Goal: Task Accomplishment & Management: Complete application form

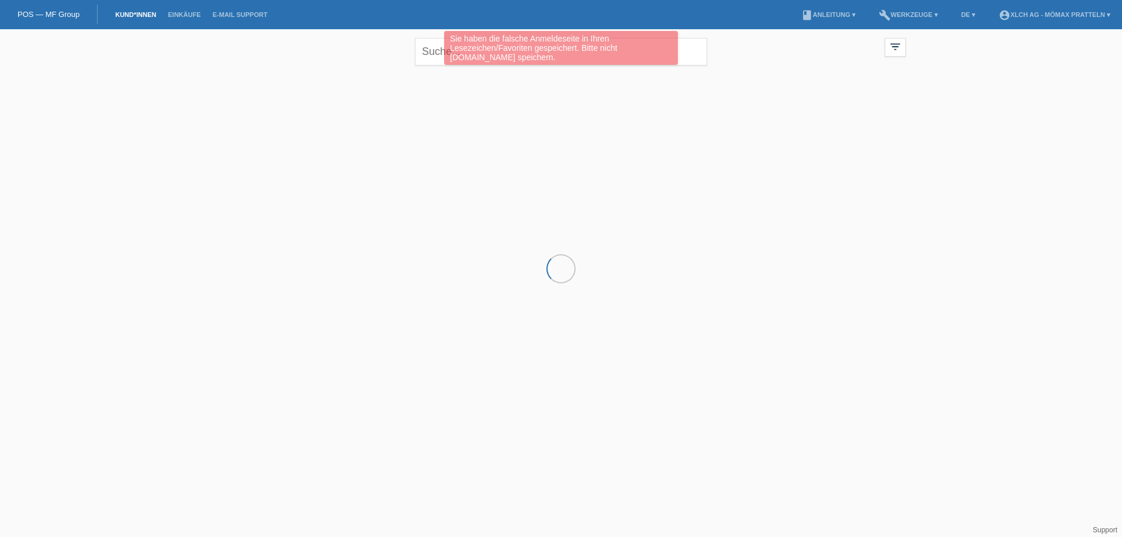
click at [888, 11] on li "build Werkzeuge ▾" at bounding box center [908, 15] width 71 height 30
click at [886, 13] on link "build Werkzeuge ▾" at bounding box center [908, 14] width 71 height 7
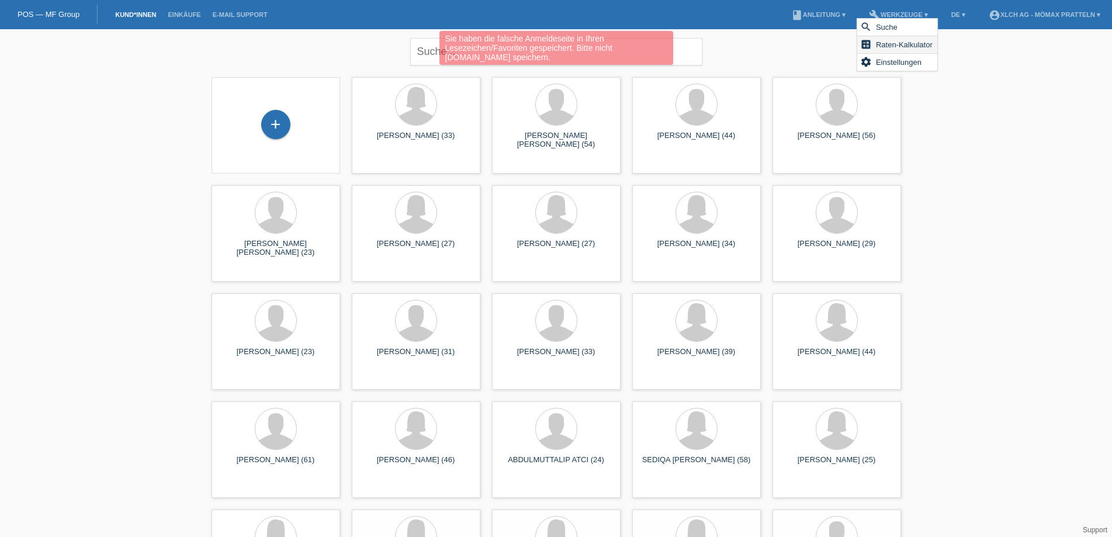
click at [913, 40] on span "Raten-Kalkulator" at bounding box center [904, 44] width 60 height 14
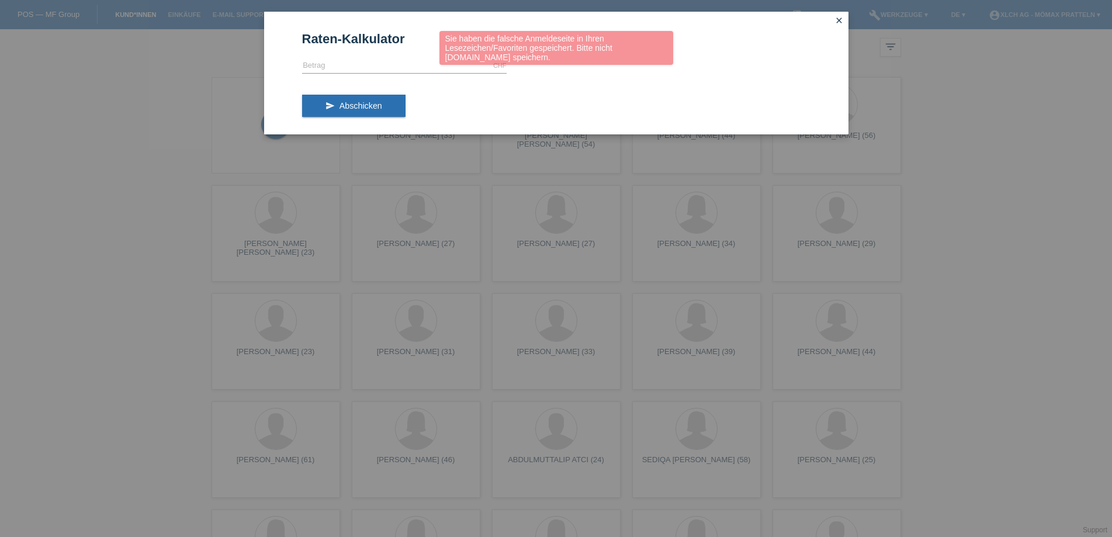
click at [413, 57] on div "Sie haben die falsche Anmeldeseite in Ihren Lesezeichen/Favoriten gespeichert. …" at bounding box center [556, 49] width 667 height 37
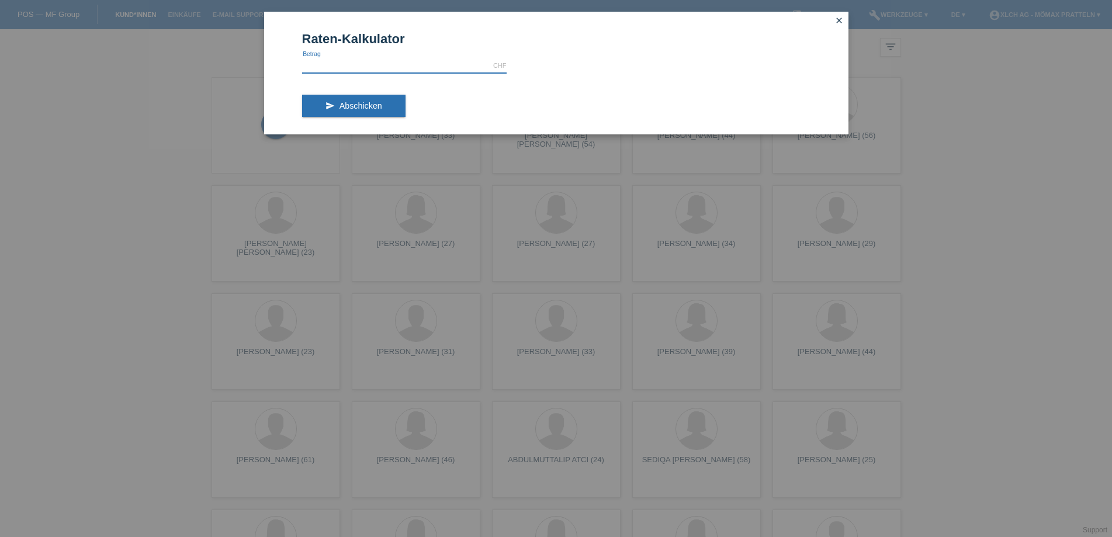
click at [387, 69] on input "text" at bounding box center [404, 65] width 204 height 15
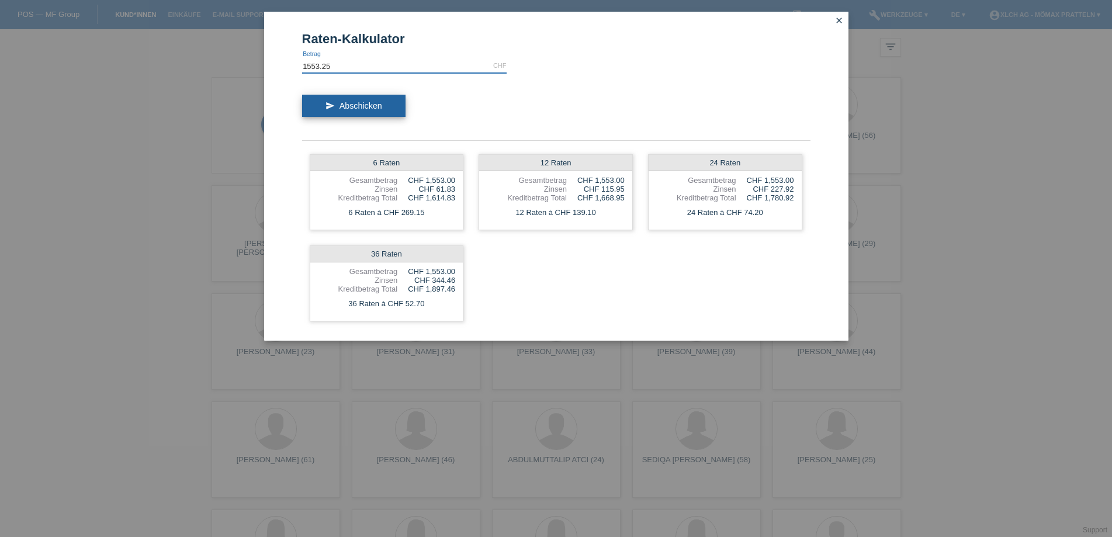
type input "1553.25"
click at [351, 105] on span "Abschicken" at bounding box center [360, 105] width 43 height 9
drag, startPoint x: 376, startPoint y: 191, endPoint x: 457, endPoint y: 201, distance: 82.4
click at [457, 201] on div "6 Raten Gesamtbetrag CHF 1,553.25 Zinsen CHF 61.84 Kreditbetrag Total CHF 1,615…" at bounding box center [387, 192] width 154 height 76
drag, startPoint x: 466, startPoint y: 217, endPoint x: 451, endPoint y: 213, distance: 15.3
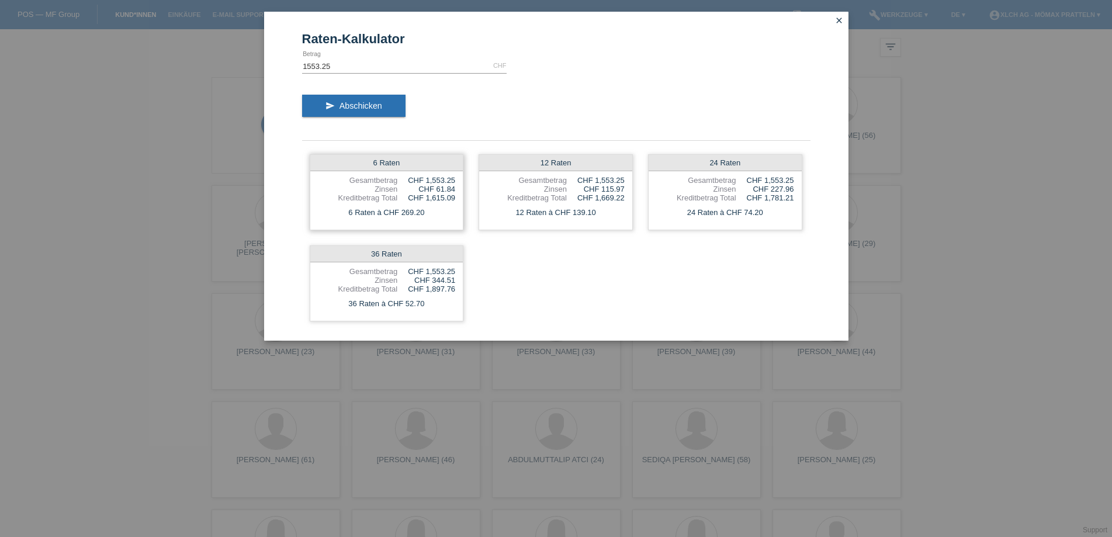
click at [463, 216] on div "6 Raten Gesamtbetrag CHF 1,553.25 Zinsen CHF 61.84 Kreditbetrag Total CHF 1,615…" at bounding box center [556, 238] width 508 height 182
click at [838, 16] on icon "close" at bounding box center [838, 20] width 9 height 9
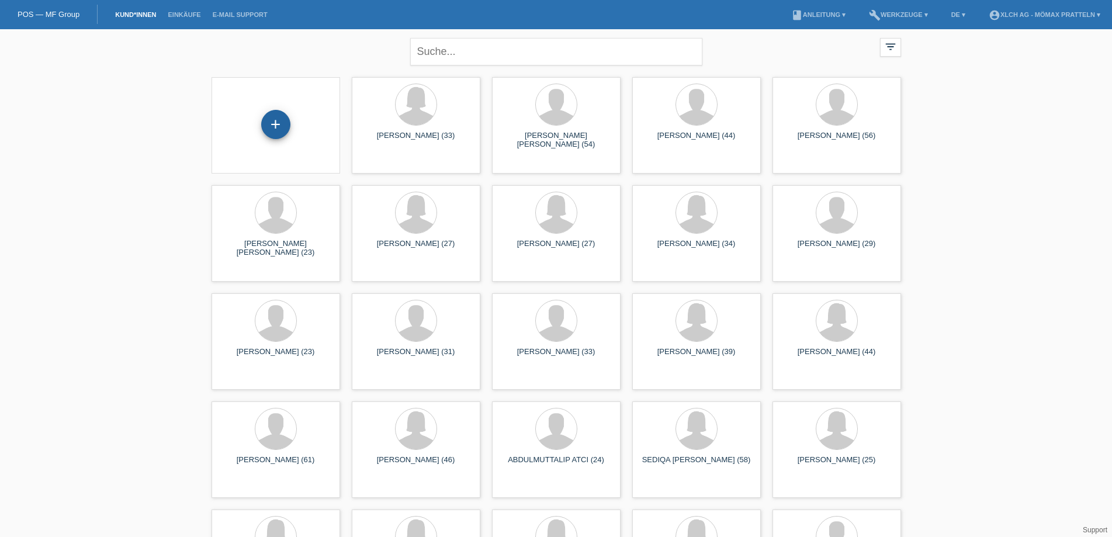
click at [268, 130] on div "+" at bounding box center [275, 124] width 29 height 29
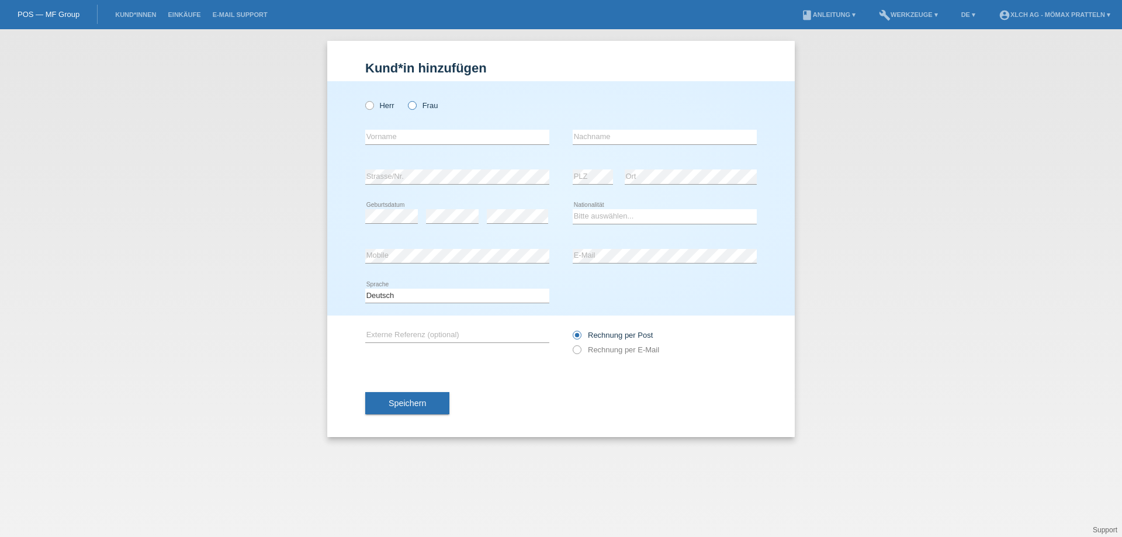
click at [417, 98] on div "Herr Frau" at bounding box center [457, 105] width 184 height 24
click at [417, 101] on label "Frau" at bounding box center [423, 105] width 30 height 9
click at [415, 101] on input "Frau" at bounding box center [412, 105] width 8 height 8
radio input "true"
click at [415, 134] on input "text" at bounding box center [457, 137] width 184 height 15
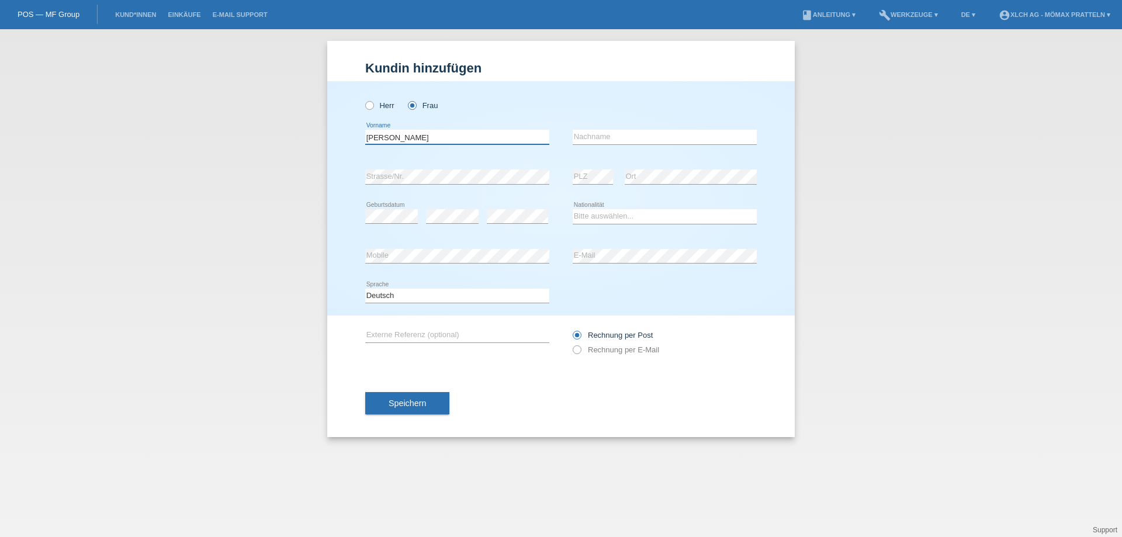
type input "[PERSON_NAME]"
click at [604, 138] on input "text" at bounding box center [664, 137] width 184 height 15
type input "MOUSSA"
click at [389, 208] on div "error Geburtsdatum" at bounding box center [391, 217] width 53 height 40
click at [621, 204] on div "Bitte auswählen... Schweiz Deutschland Liechtenstein Österreich ------------ Af…" at bounding box center [664, 217] width 184 height 40
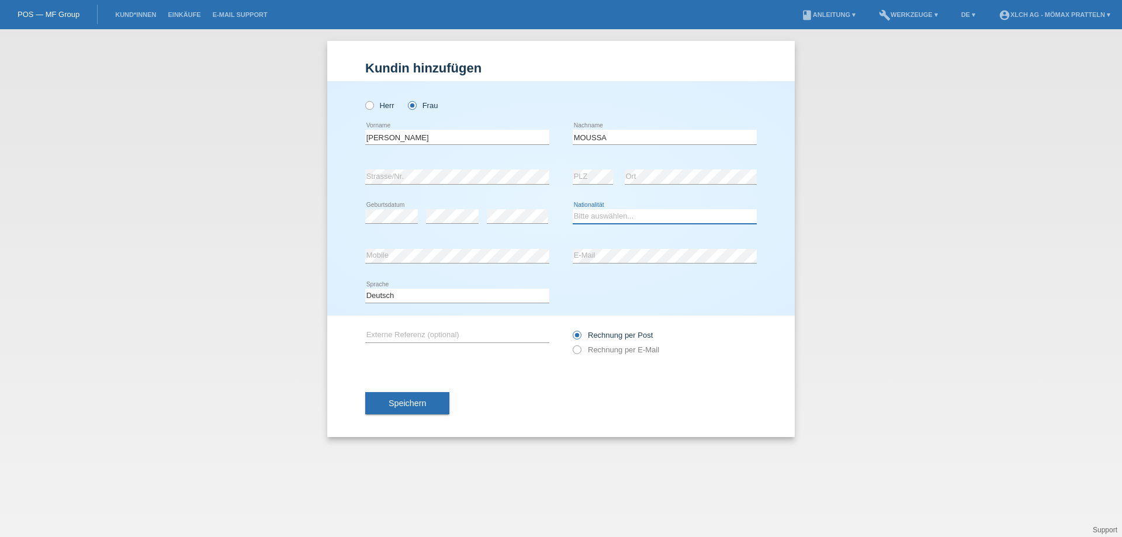
click at [620, 216] on select "Bitte auswählen... Schweiz Deutschland Liechtenstein Österreich ------------ Af…" at bounding box center [664, 216] width 184 height 14
select select "SY"
click at [572, 209] on select "Bitte auswählen... Schweiz Deutschland Liechtenstein Österreich ------------ Af…" at bounding box center [664, 216] width 184 height 14
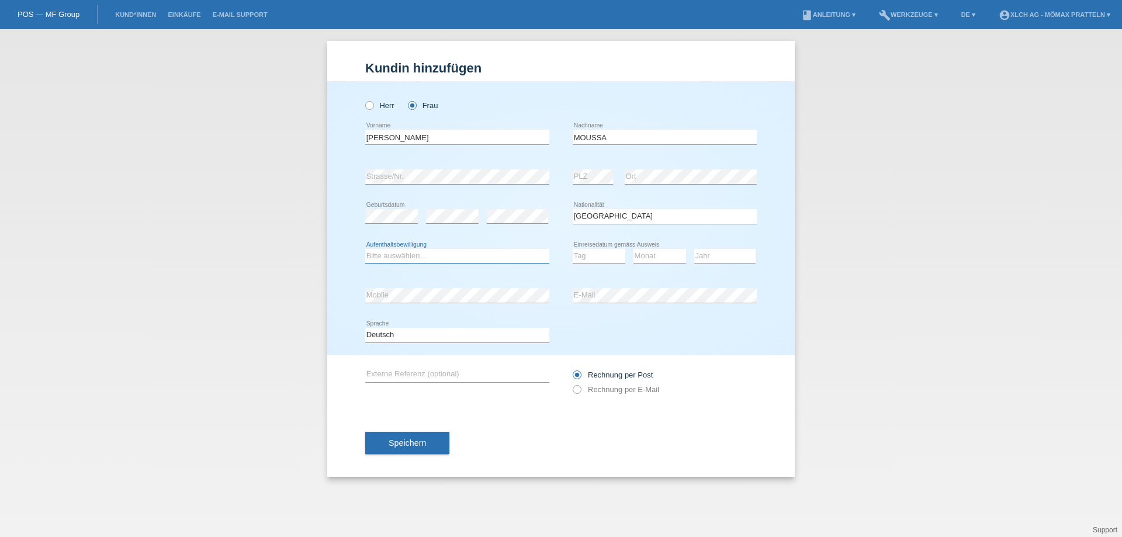
click at [482, 256] on select "Bitte auswählen... C B B - Flüchtlingsstatus Andere" at bounding box center [457, 256] width 184 height 14
select select "B"
click at [605, 256] on select "Tag 01 02 03 04 05 06 07 08 09 10 11" at bounding box center [598, 256] width 53 height 14
select select "09"
click at [668, 252] on select "Monat 01 02 03 04 05 06 07 08 09 10 11" at bounding box center [659, 256] width 53 height 14
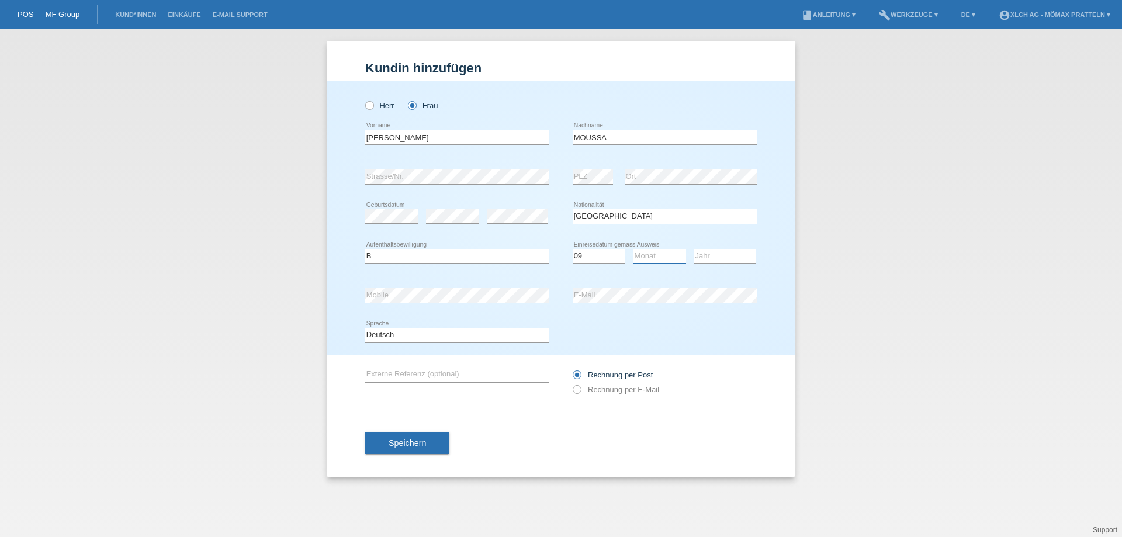
select select "08"
click at [713, 255] on select "Jahr 2025 2024 2023 2022 2021 2020 2019 2018 2017 2016 2015 2014 2013 2012 2011…" at bounding box center [724, 256] width 61 height 14
select select "2018"
click at [588, 385] on label "Rechnung per E-Mail" at bounding box center [615, 389] width 86 height 9
click at [580, 385] on input "Rechnung per E-Mail" at bounding box center [576, 392] width 8 height 15
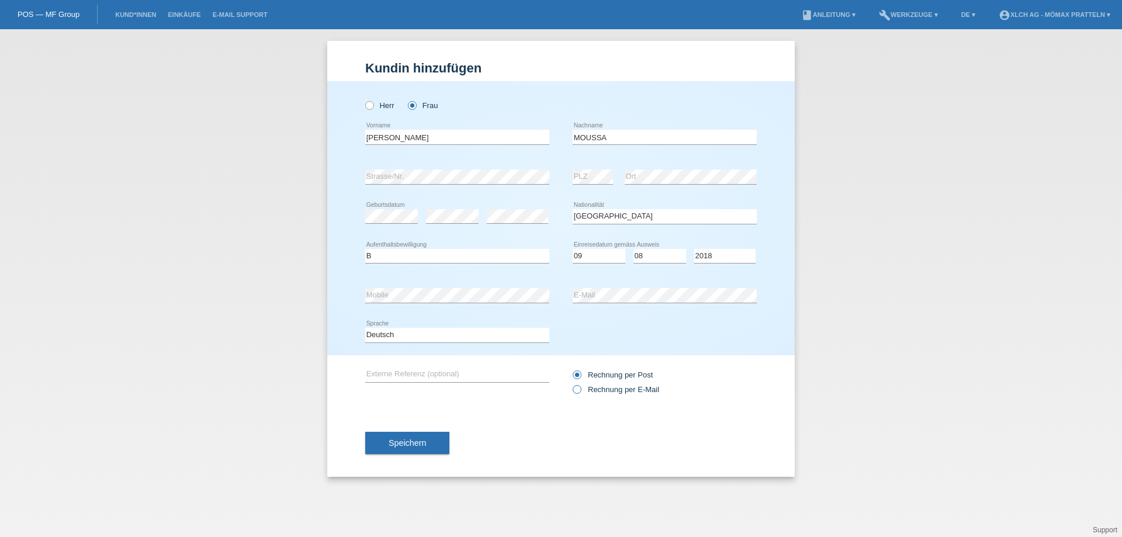
radio input "true"
click at [418, 439] on span "Speichern" at bounding box center [406, 442] width 37 height 9
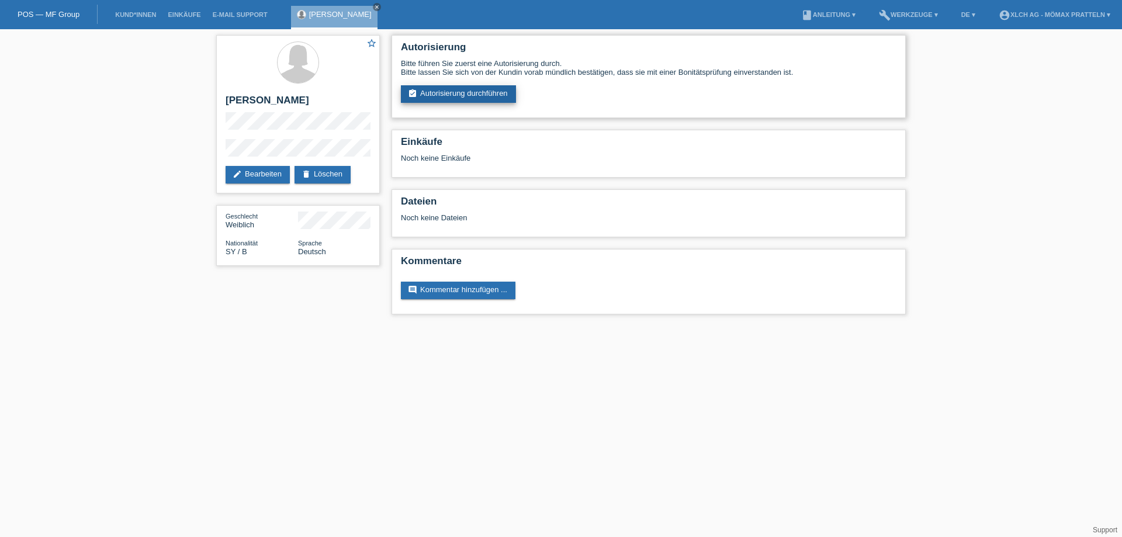
click at [471, 94] on link "assignment_turned_in Autorisierung durchführen" at bounding box center [458, 94] width 115 height 18
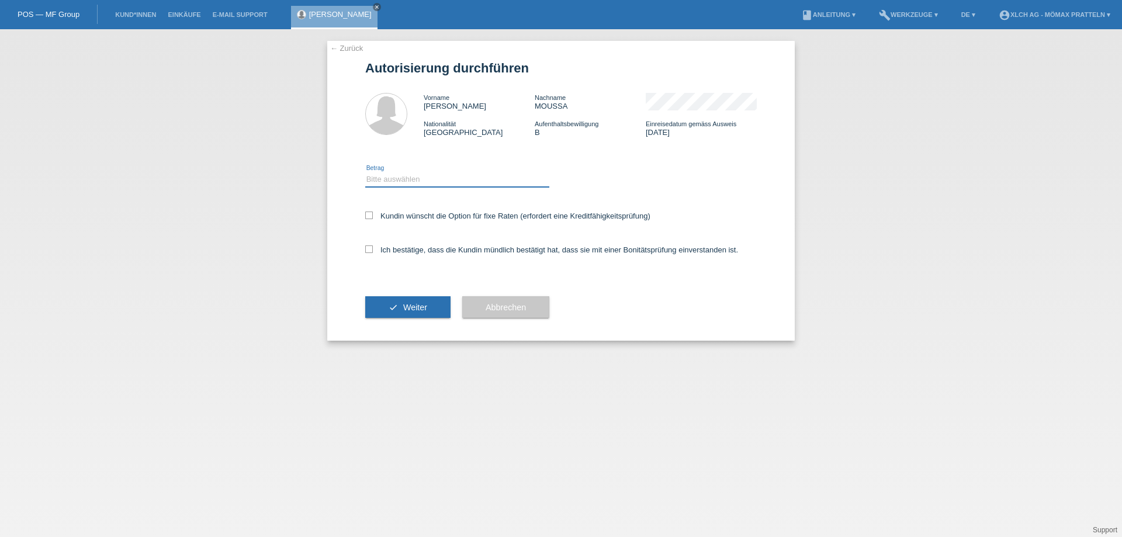
click at [425, 177] on select "Bitte auswählen CHF 1.00 - CHF 499.00 CHF 500.00 - CHF 1'999.00 CHF 2'000.00 - …" at bounding box center [457, 179] width 184 height 14
select select "2"
click at [365, 172] on select "Bitte auswählen CHF 1.00 - CHF 499.00 CHF 500.00 - CHF 1'999.00 CHF 2'000.00 - …" at bounding box center [457, 179] width 184 height 14
click at [460, 217] on label "Kundin wünscht die Option für fixe Raten (erfordert eine Kreditfähigkeitsprüfun…" at bounding box center [507, 215] width 285 height 9
click at [373, 217] on input "Kundin wünscht die Option für fixe Raten (erfordert eine Kreditfähigkeitsprüfun…" at bounding box center [369, 215] width 8 height 8
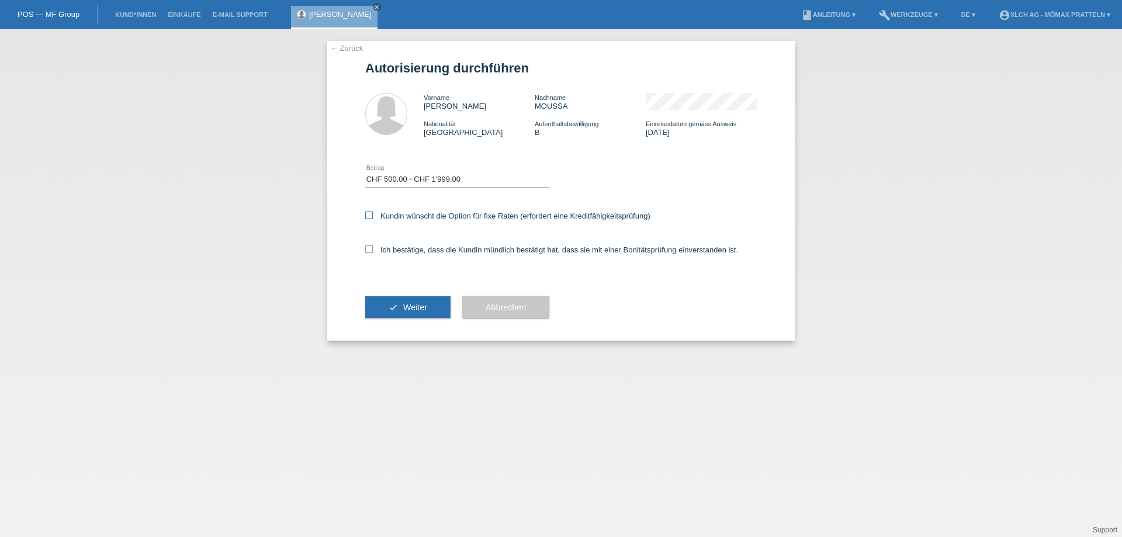
checkbox input "true"
click at [449, 249] on label "Ich bestätige, dass die Kundin mündlich bestätigt hat, dass sie mit einer Bonit…" at bounding box center [551, 249] width 373 height 9
click at [373, 249] on input "Ich bestätige, dass die Kundin mündlich bestätigt hat, dass sie mit einer Bonit…" at bounding box center [369, 249] width 8 height 8
checkbox input "true"
click at [391, 311] on button "check Weiter" at bounding box center [407, 307] width 85 height 22
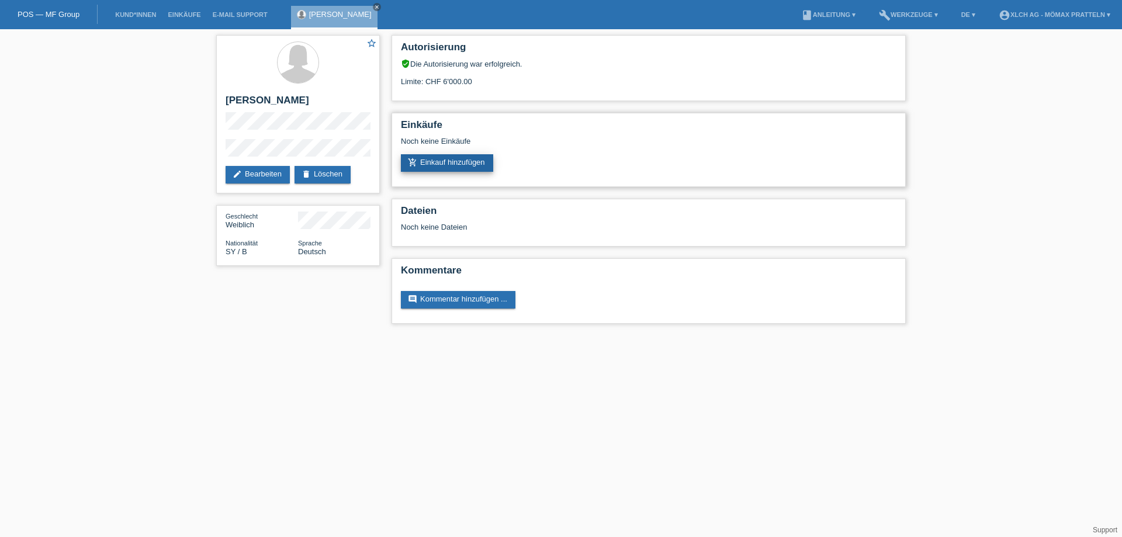
click at [477, 162] on link "add_shopping_cart Einkauf hinzufügen" at bounding box center [447, 163] width 92 height 18
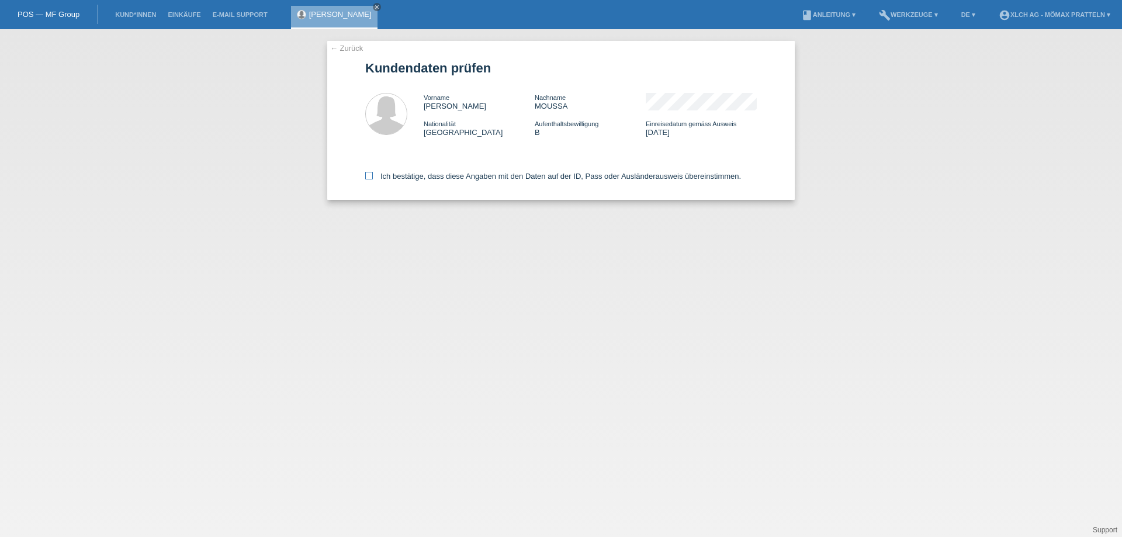
click at [419, 178] on label "Ich bestätige, dass diese Angaben mit den Daten auf der ID, Pass oder Ausländer…" at bounding box center [553, 176] width 376 height 9
click at [373, 178] on input "Ich bestätige, dass diese Angaben mit den Daten auf der ID, Pass oder Ausländer…" at bounding box center [369, 176] width 8 height 8
checkbox input "true"
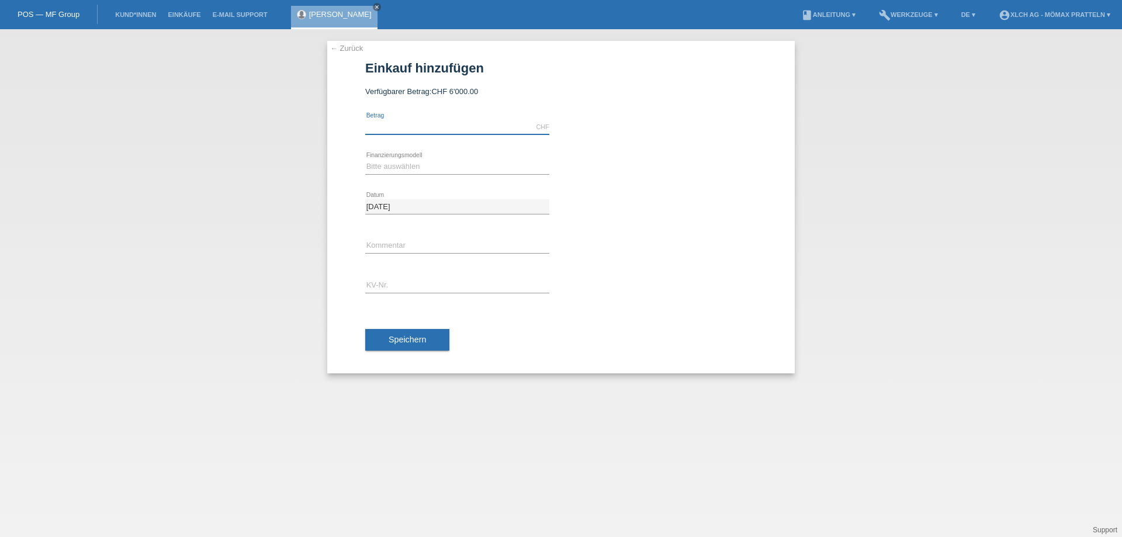
click at [404, 125] on input "text" at bounding box center [457, 127] width 184 height 15
type input "1424.25"
click at [416, 166] on select "Bitte auswählen Kauf auf Rechnung mit Teilzahlungsoption Fixe Raten - Zinsübern…" at bounding box center [457, 166] width 184 height 14
click at [365, 159] on select "Bitte auswählen Kauf auf Rechnung mit Teilzahlungsoption Fixe Raten - Zinsübern…" at bounding box center [457, 166] width 184 height 14
click at [431, 165] on select "Bitte auswählen Kauf auf Rechnung mit Teilzahlungsoption Fixe Raten - Zinsübern…" at bounding box center [457, 166] width 184 height 14
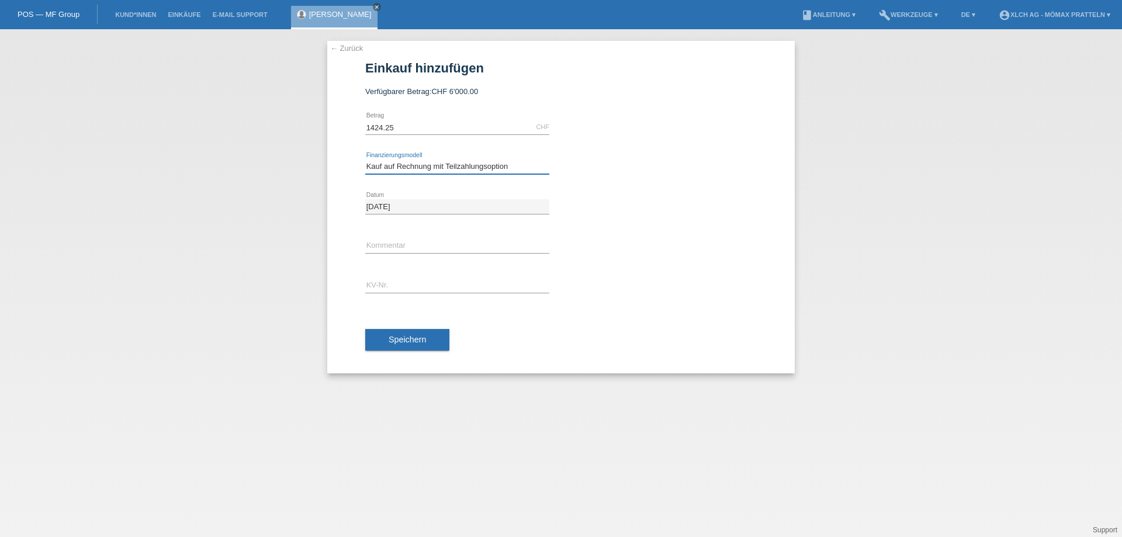
select select "113"
click at [365, 159] on select "Bitte auswählen Kauf auf Rechnung mit Teilzahlungsoption Fixe Raten - Zinsübern…" at bounding box center [457, 166] width 184 height 14
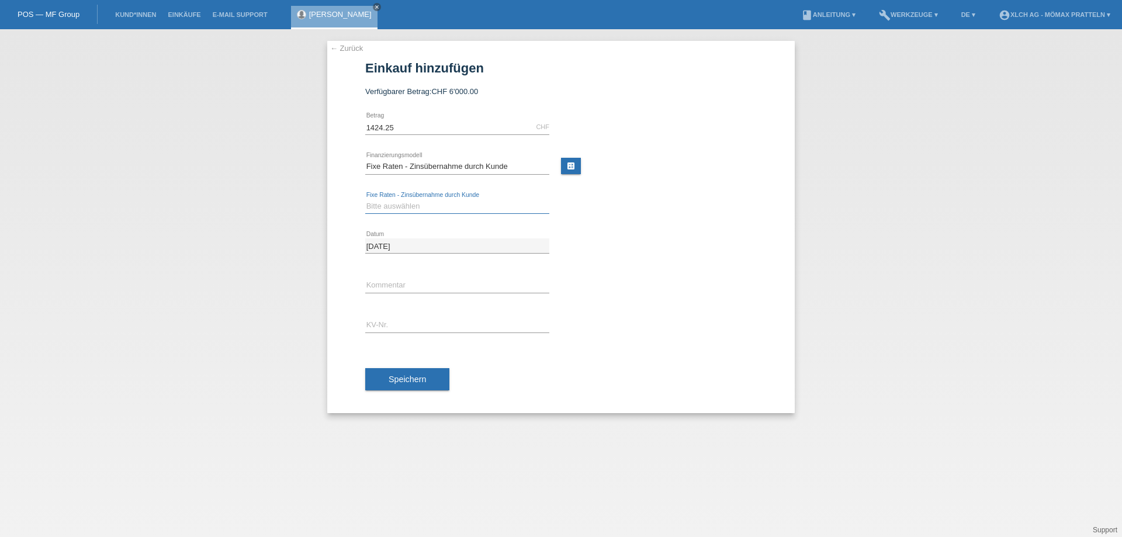
click at [432, 206] on select "Bitte auswählen 6 Raten 12 Raten 24 Raten 36 Raten" at bounding box center [457, 206] width 184 height 14
select select "324"
click at [365, 199] on select "Bitte auswählen 6 Raten 12 Raten 24 Raten 36 Raten" at bounding box center [457, 206] width 184 height 14
click at [409, 318] on input "text" at bounding box center [457, 325] width 184 height 15
type input "PJMYW8"
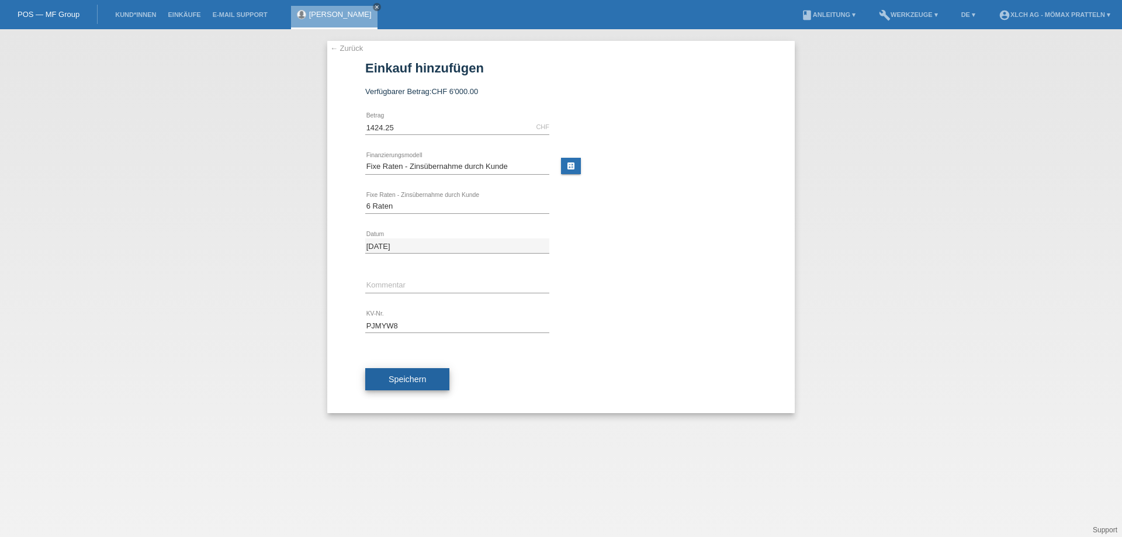
click at [396, 378] on span "Speichern" at bounding box center [406, 378] width 37 height 9
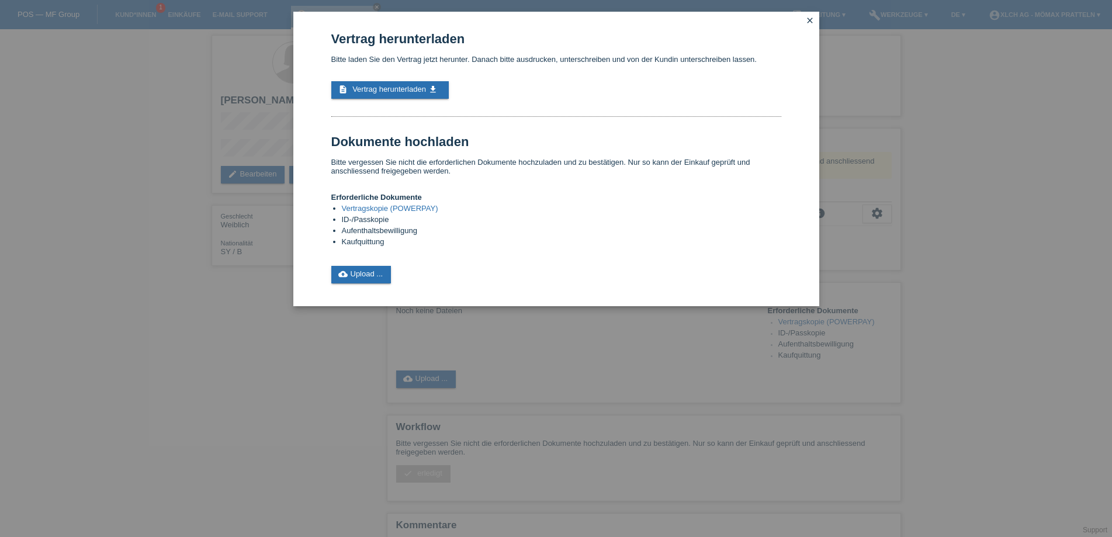
click at [396, 208] on link "Vertragskopie (POWERPAY)" at bounding box center [390, 208] width 96 height 9
click at [810, 18] on icon "close" at bounding box center [809, 20] width 9 height 9
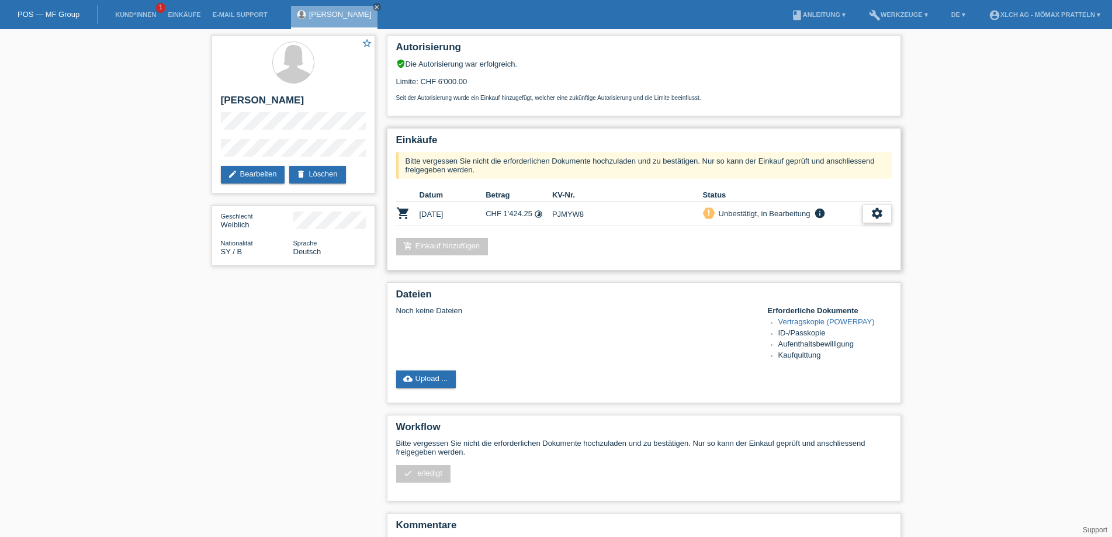
click at [883, 213] on div "settings" at bounding box center [876, 213] width 29 height 19
click at [586, 209] on td "PJMYW8" at bounding box center [627, 214] width 151 height 24
click at [894, 16] on link "build Werkzeuge ▾" at bounding box center [898, 14] width 71 height 7
click at [881, 206] on div "settings" at bounding box center [876, 213] width 29 height 19
click at [542, 203] on td "CHF 1'424.25 timelapse" at bounding box center [518, 214] width 67 height 24
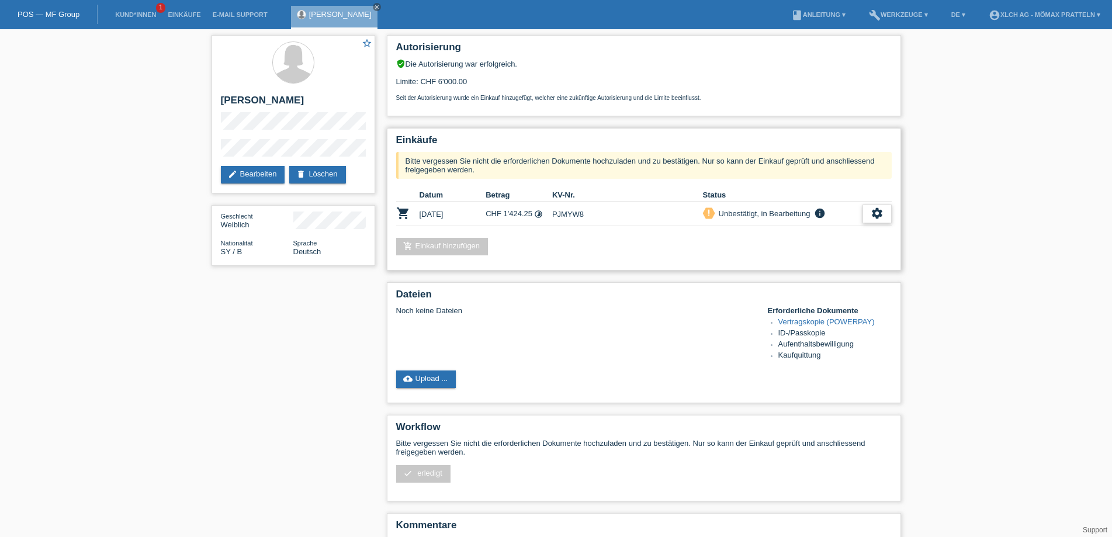
click at [875, 216] on icon "settings" at bounding box center [876, 213] width 13 height 13
click at [856, 279] on span "Kundin ist vom Kauf zurückgetreten..." at bounding box center [842, 284] width 169 height 14
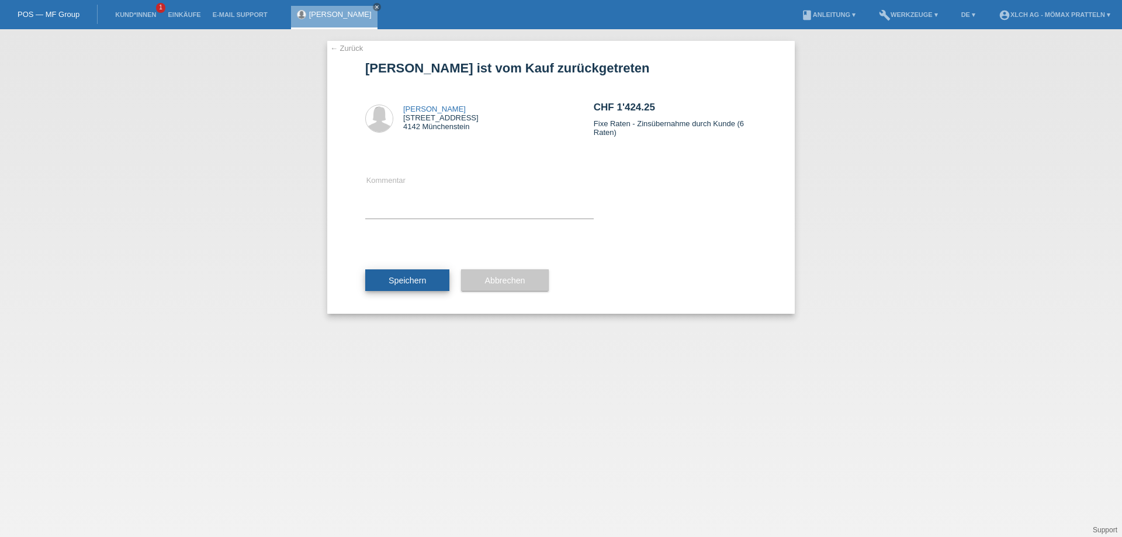
click at [418, 274] on button "Speichern" at bounding box center [407, 280] width 84 height 22
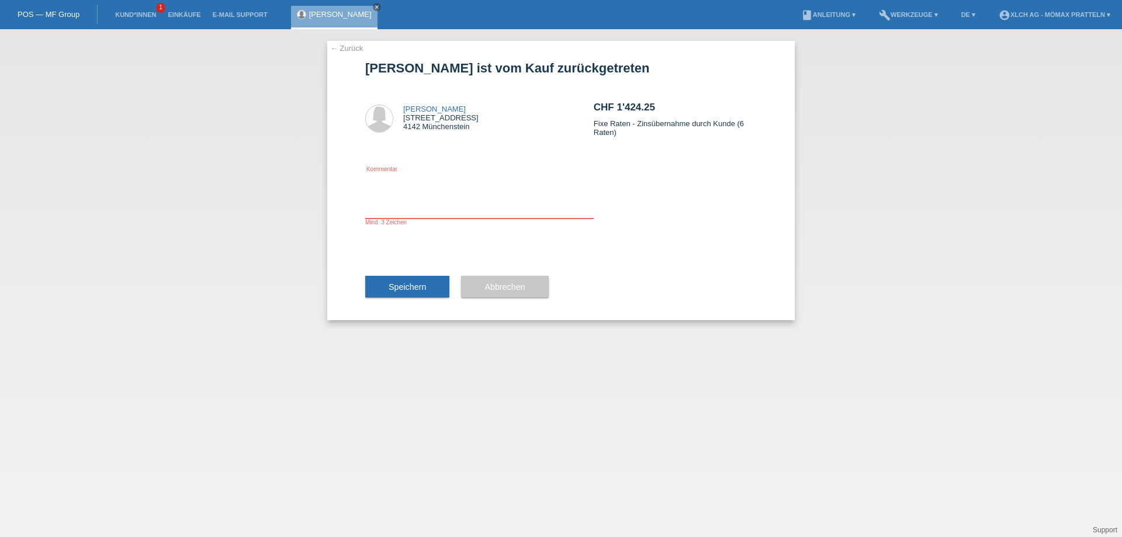
click at [439, 207] on textarea at bounding box center [479, 195] width 228 height 45
click at [436, 178] on textarea "KUNDE ZAHLT IN " RATEN" at bounding box center [479, 195] width 228 height 45
type textarea "KUNDE ZAHLT IN 2 RATEN"
click at [411, 291] on button "Speichern" at bounding box center [407, 287] width 84 height 22
